Goal: Check status

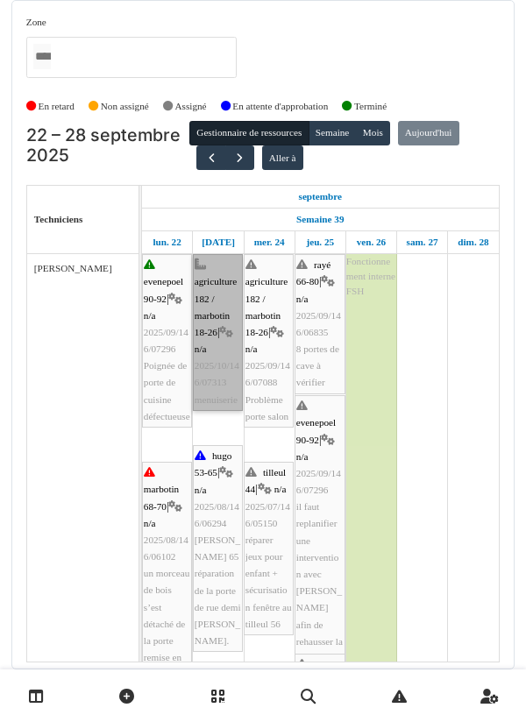
click at [215, 331] on link "agriculture 182 / marbotin 18-26 | n/a 2025/10/146/07313 menuiserie" at bounding box center [218, 332] width 50 height 157
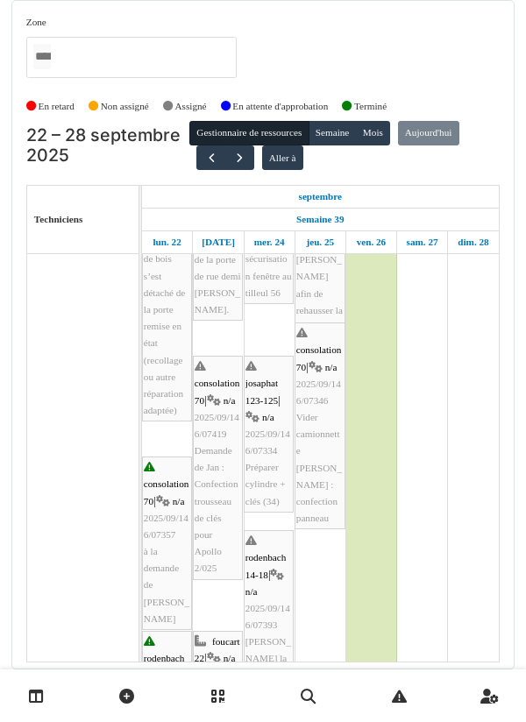
scroll to position [354, 0]
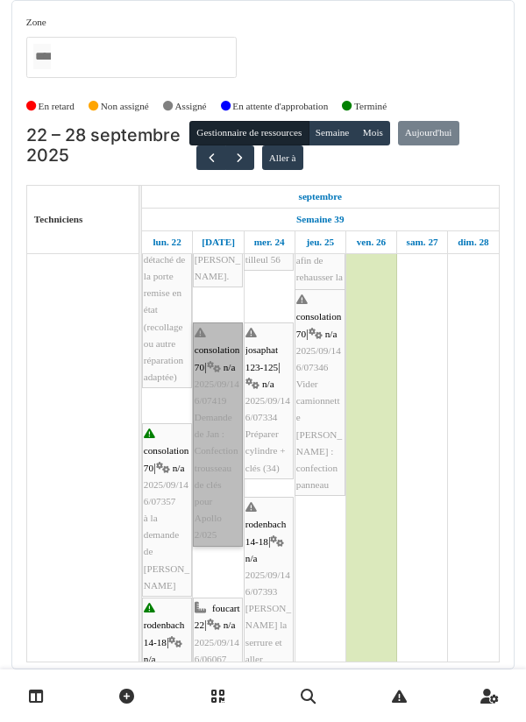
click at [210, 441] on link "consolation 70 | n/a 2025/09/146/07419 Demande de [PERSON_NAME] : Confection tr…" at bounding box center [218, 435] width 50 height 224
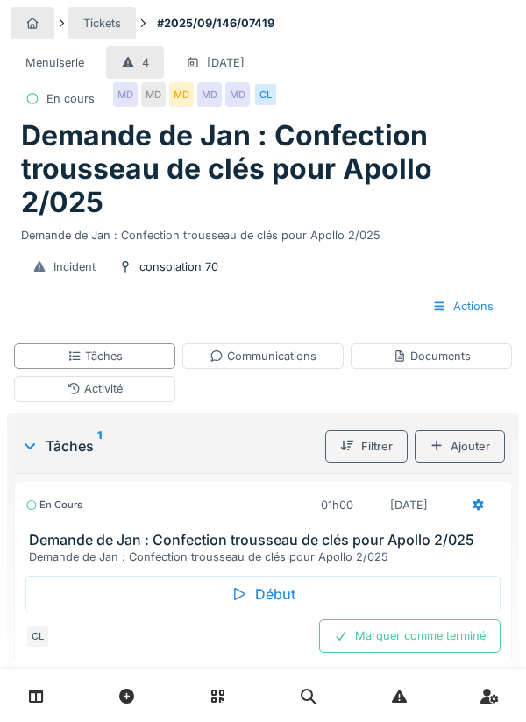
scroll to position [6, 0]
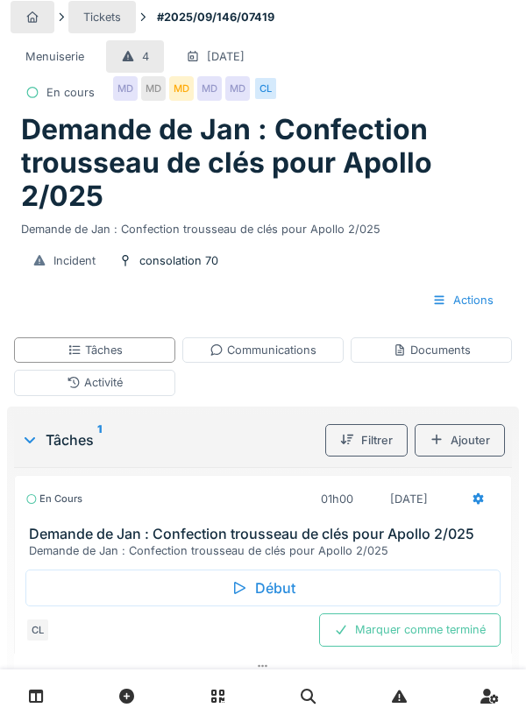
click at [269, 591] on div "Début" at bounding box center [262, 588] width 475 height 37
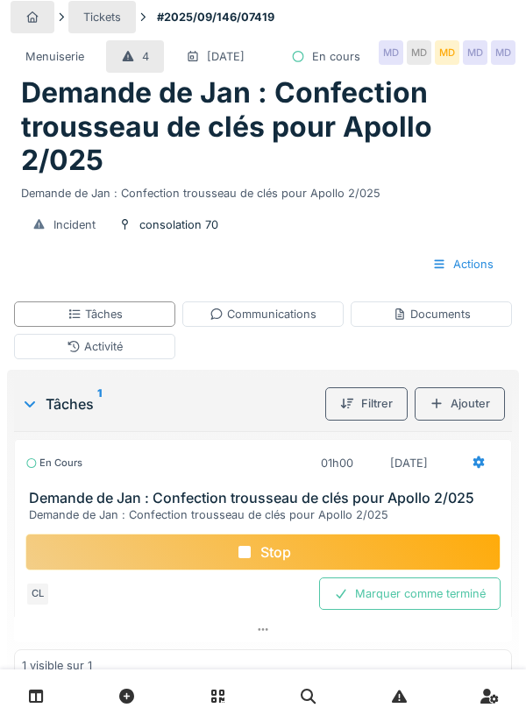
scroll to position [27, 0]
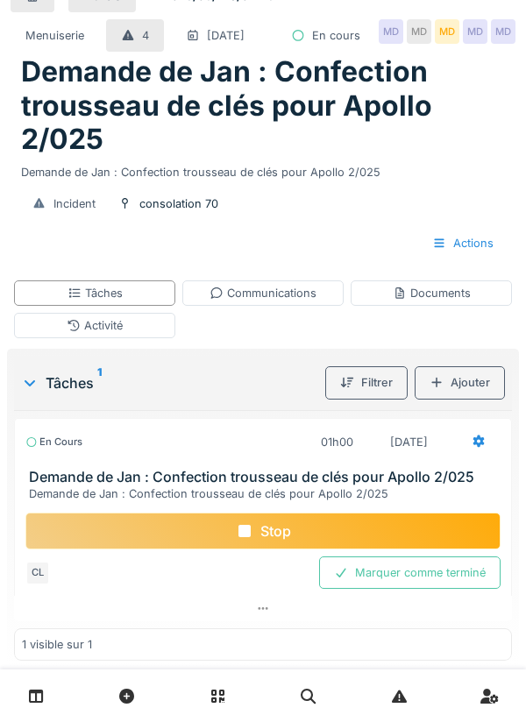
click at [278, 550] on div "Stop" at bounding box center [262, 531] width 475 height 37
